Goal: Information Seeking & Learning: Find specific page/section

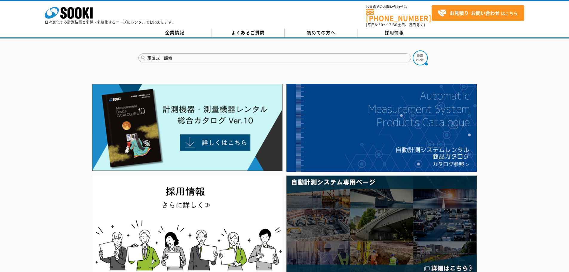
type input "定置式　酸素"
click at [413, 50] on button at bounding box center [420, 57] width 15 height 15
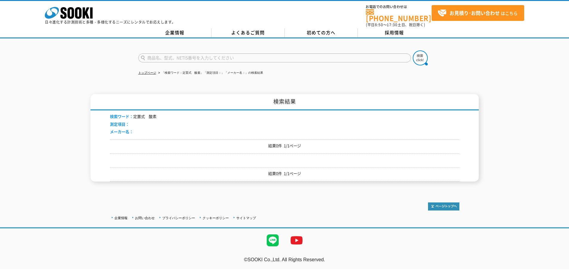
click at [177, 57] on input "text" at bounding box center [274, 57] width 273 height 9
type input "酸素"
click at [423, 57] on img at bounding box center [420, 57] width 15 height 15
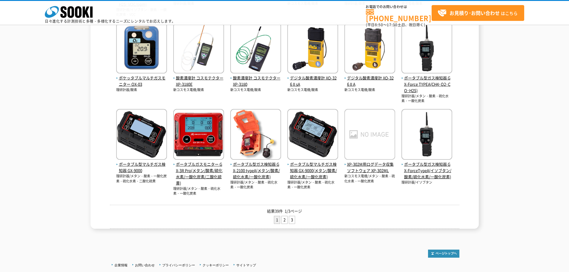
scroll to position [254, 0]
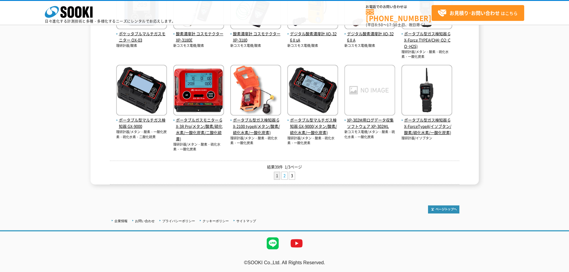
click at [284, 174] on link "2" at bounding box center [285, 175] width 6 height 7
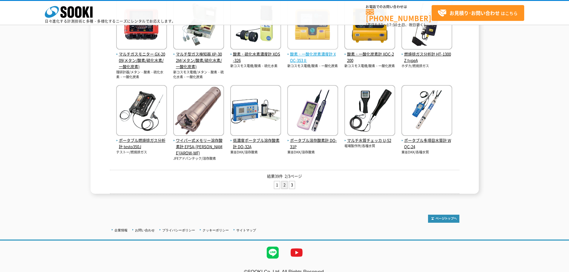
scroll to position [249, 0]
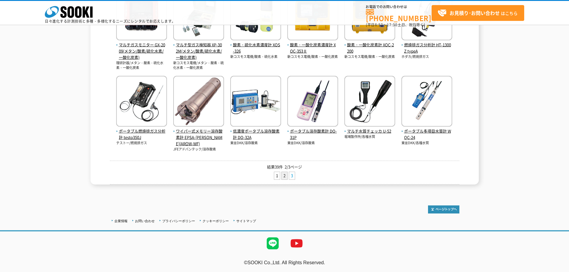
click at [294, 176] on link "3" at bounding box center [292, 175] width 6 height 7
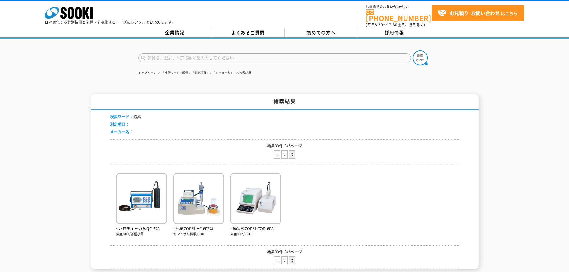
scroll to position [30, 0]
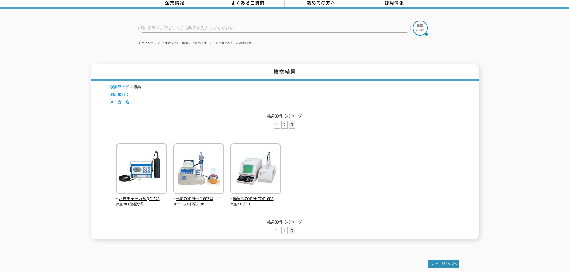
click at [286, 228] on link "2" at bounding box center [285, 230] width 6 height 7
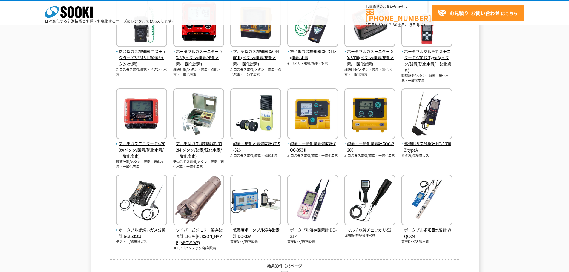
scroll to position [209, 0]
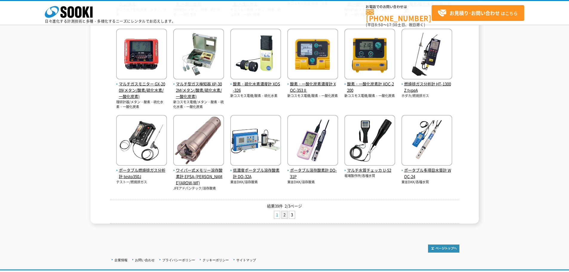
click at [277, 216] on link "1" at bounding box center [277, 214] width 6 height 7
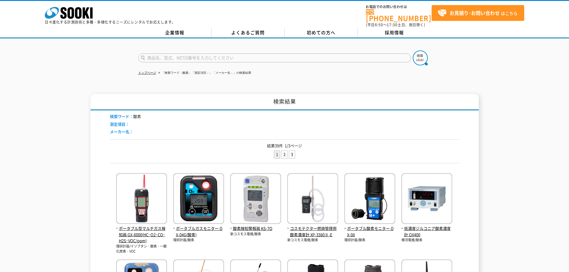
drag, startPoint x: 262, startPoint y: 49, endPoint x: 263, endPoint y: 56, distance: 6.3
click at [263, 56] on form at bounding box center [284, 58] width 293 height 17
click at [263, 56] on input "text" at bounding box center [274, 57] width 273 height 9
type input "SD-X10"
click at [413, 50] on button at bounding box center [420, 57] width 15 height 15
